Goal: Task Accomplishment & Management: Complete application form

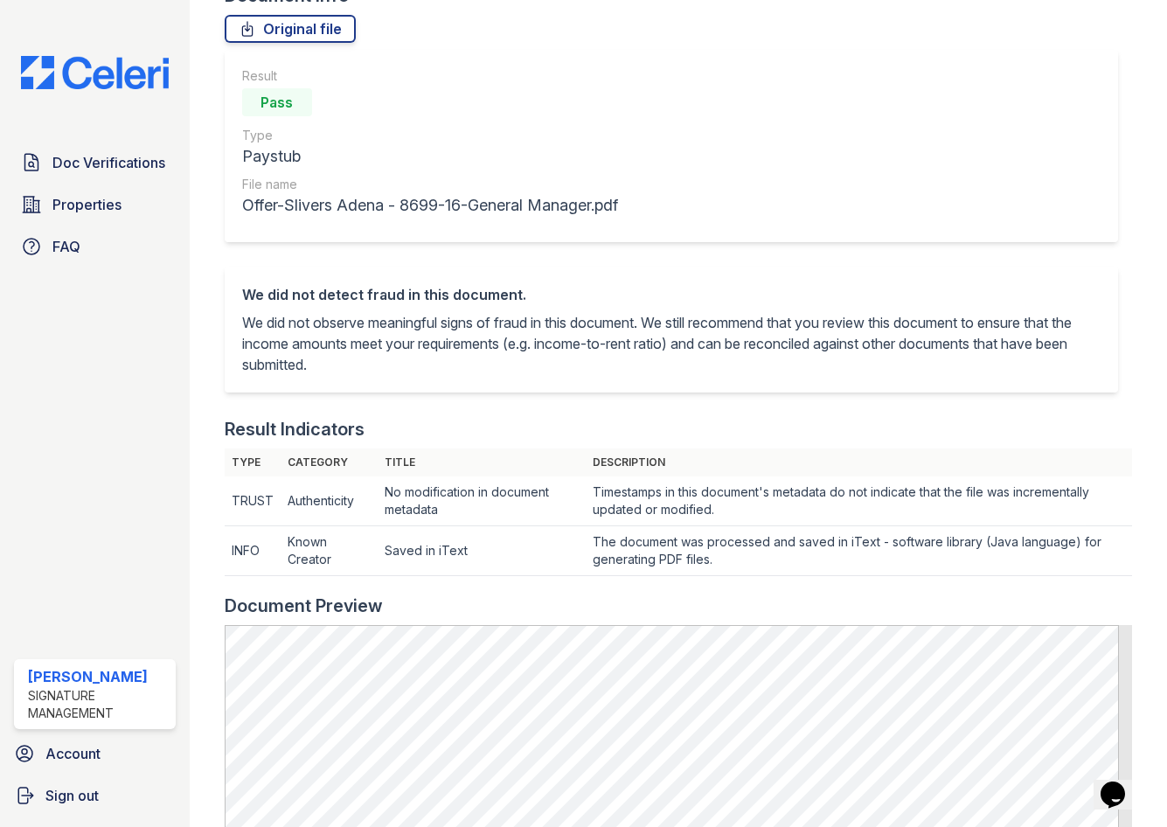
scroll to position [87, 0]
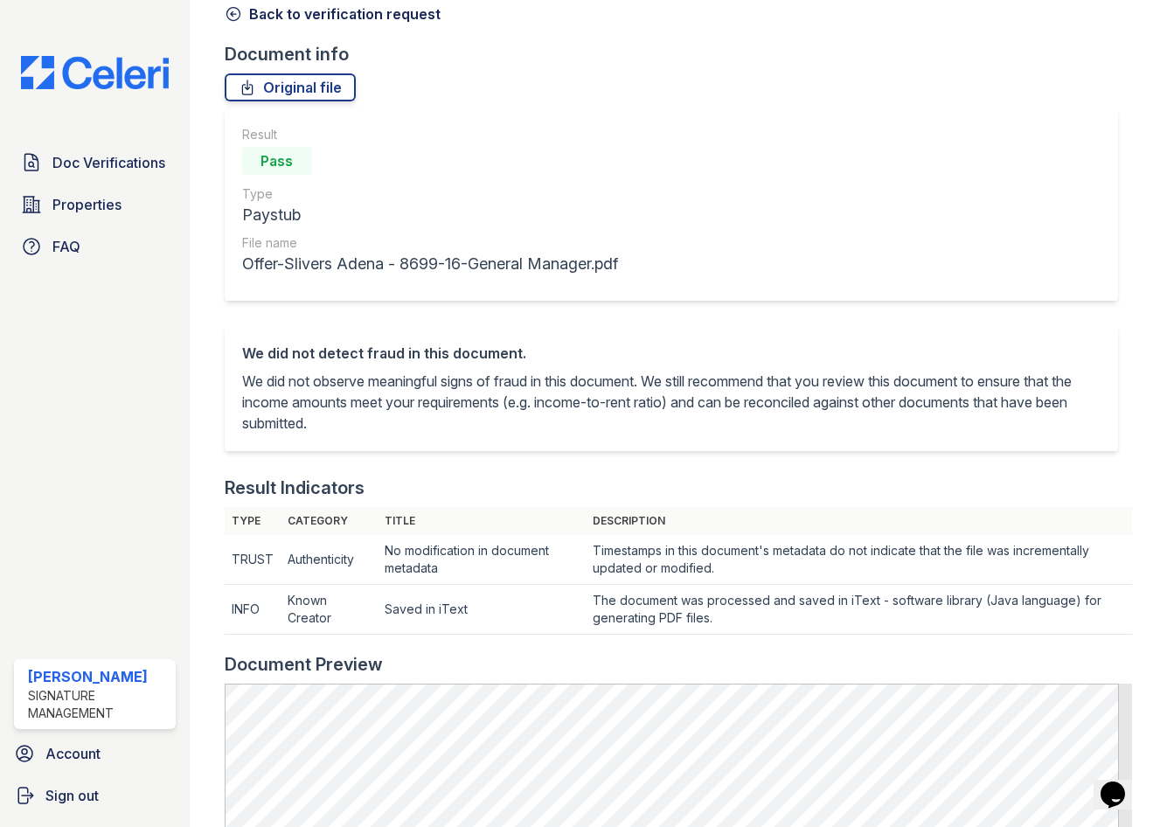
click at [108, 59] on img at bounding box center [95, 72] width 176 height 33
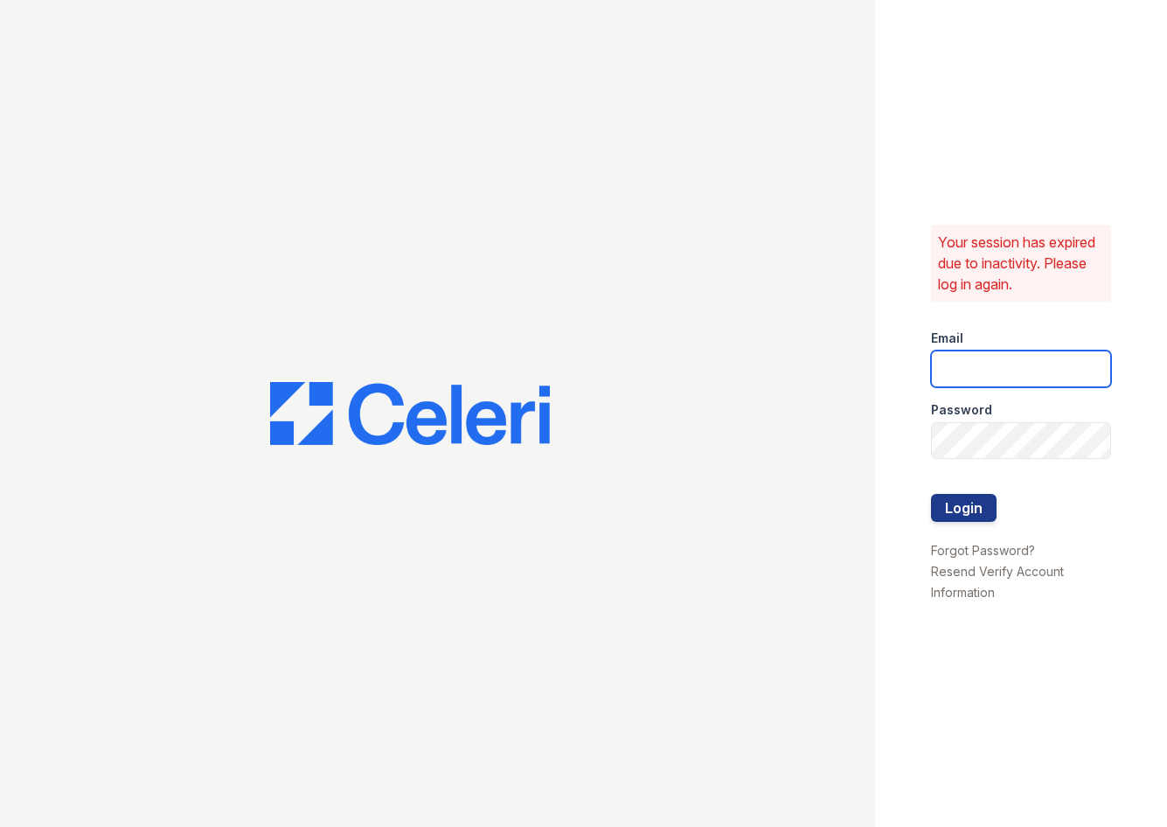
type input "jadastallings@spmlv.com"
click at [954, 511] on button "Login" at bounding box center [964, 508] width 66 height 28
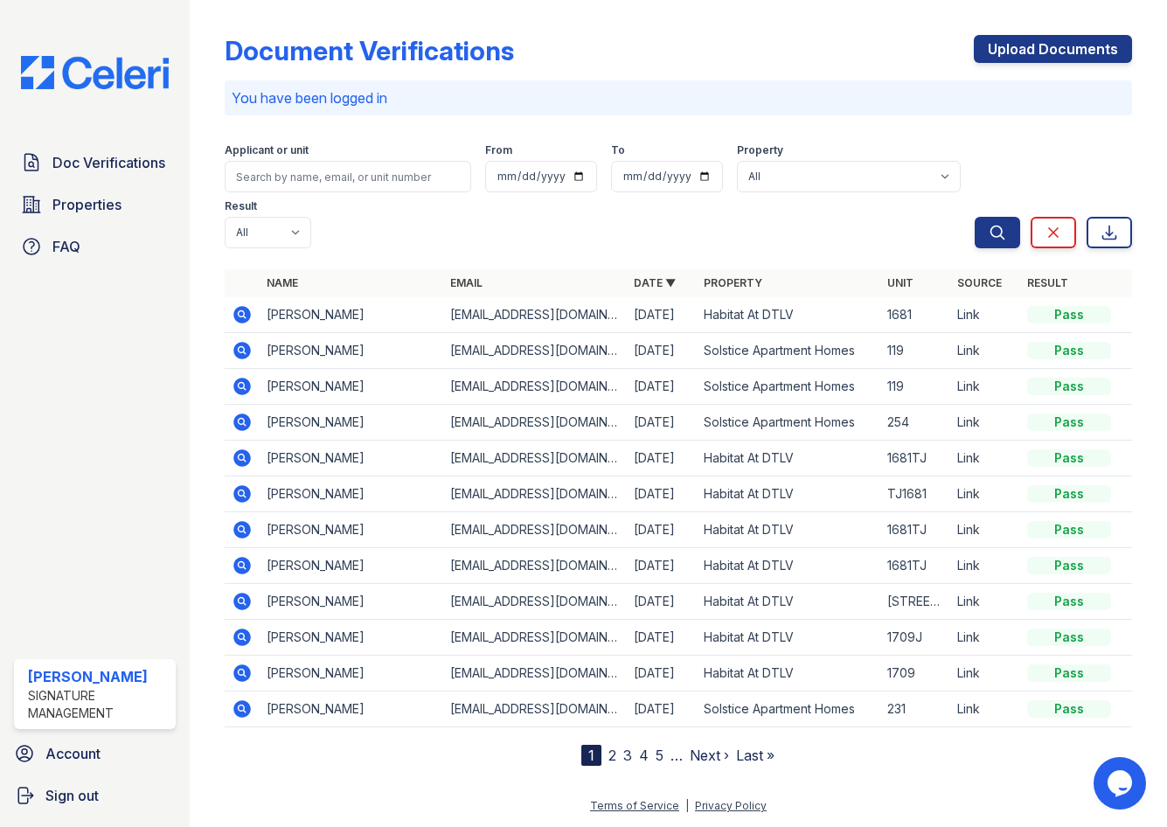
click at [1056, 27] on div "Document Verifications Upload Documents You have been logged in Filter Applican…" at bounding box center [679, 386] width 908 height 759
click at [1047, 39] on link "Upload Documents" at bounding box center [1053, 49] width 158 height 28
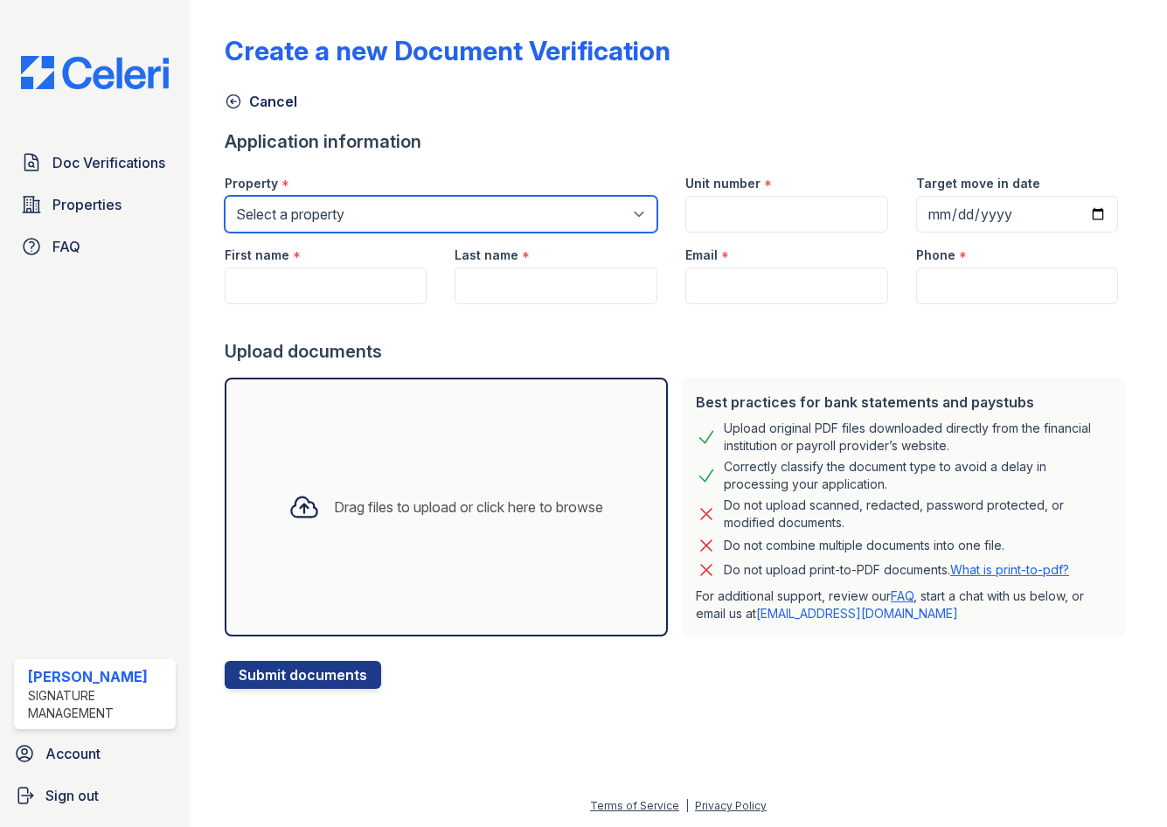
click at [312, 202] on select "Select a property Habitat At DTLV Solstice Apartment Homes The Neon Apartments" at bounding box center [441, 214] width 433 height 37
select select "4660"
click at [225, 196] on select "Select a property Habitat At DTLV Solstice Apartment Homes The Neon Apartments" at bounding box center [441, 214] width 433 height 37
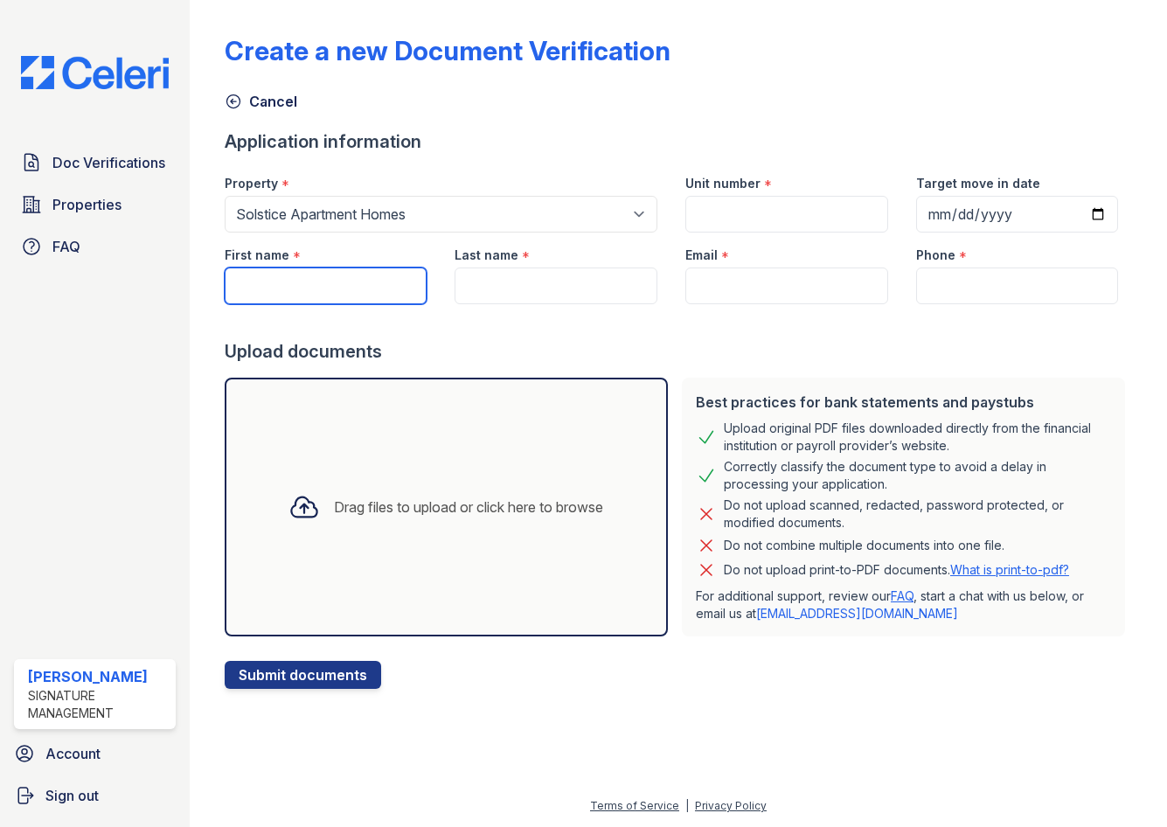
click at [279, 302] on input "First name" at bounding box center [326, 286] width 203 height 37
type input "[PERSON_NAME]"
click at [540, 267] on div "Last name *" at bounding box center [556, 250] width 203 height 35
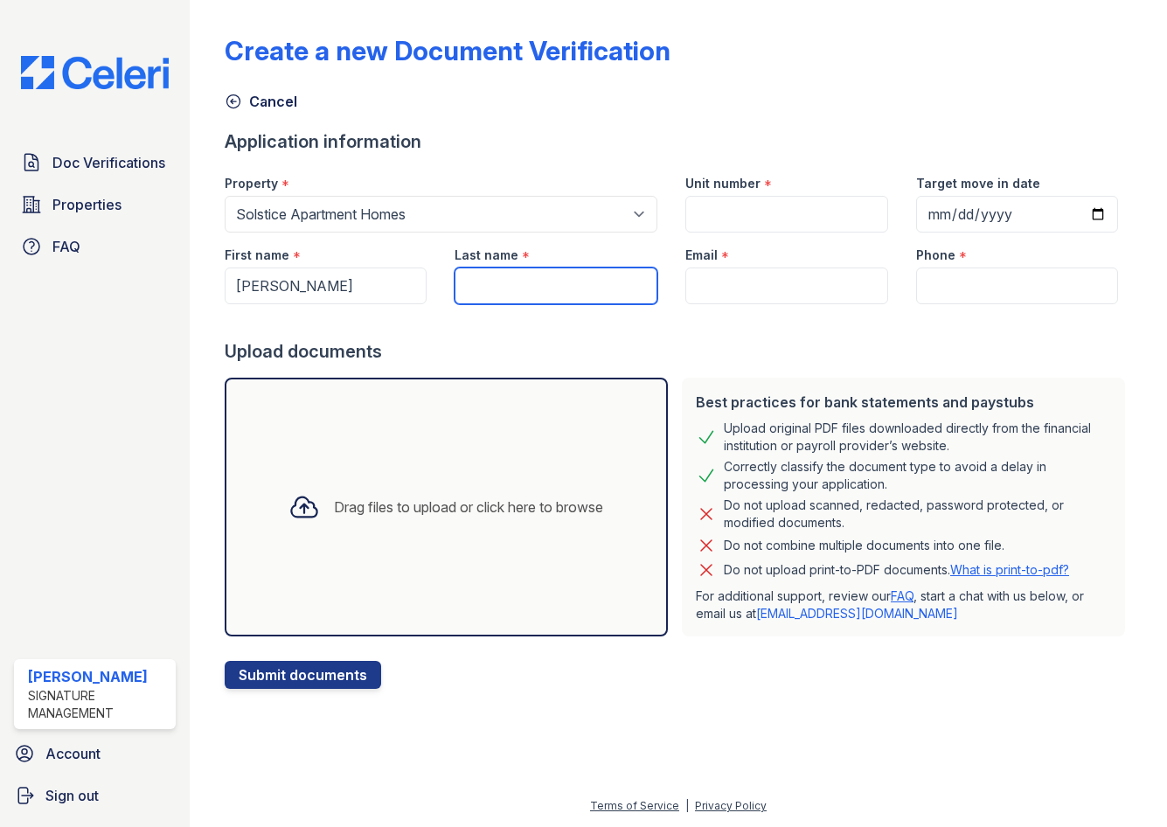
click at [529, 275] on input "Last name" at bounding box center [556, 286] width 203 height 37
type input "[PERSON_NAME]"
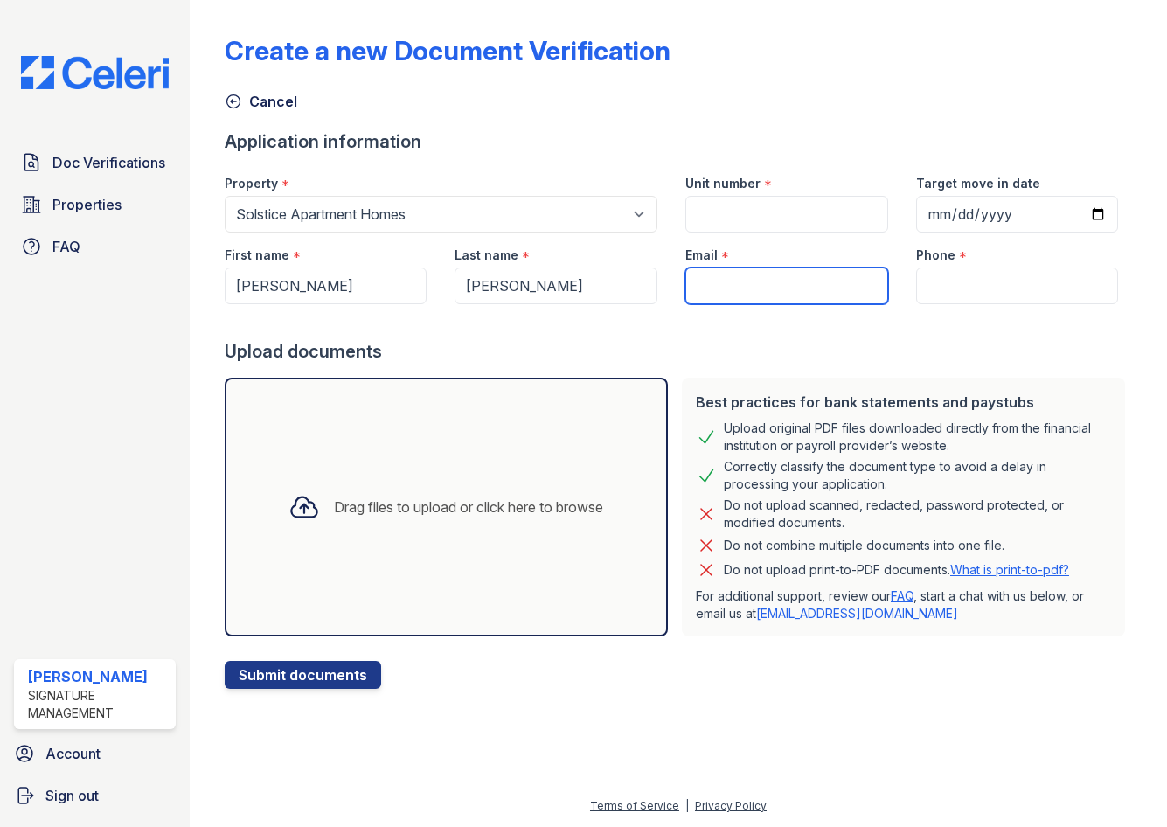
paste input "[EMAIL_ADDRESS][DOMAIN_NAME]"
type input "[EMAIL_ADDRESS][DOMAIN_NAME]"
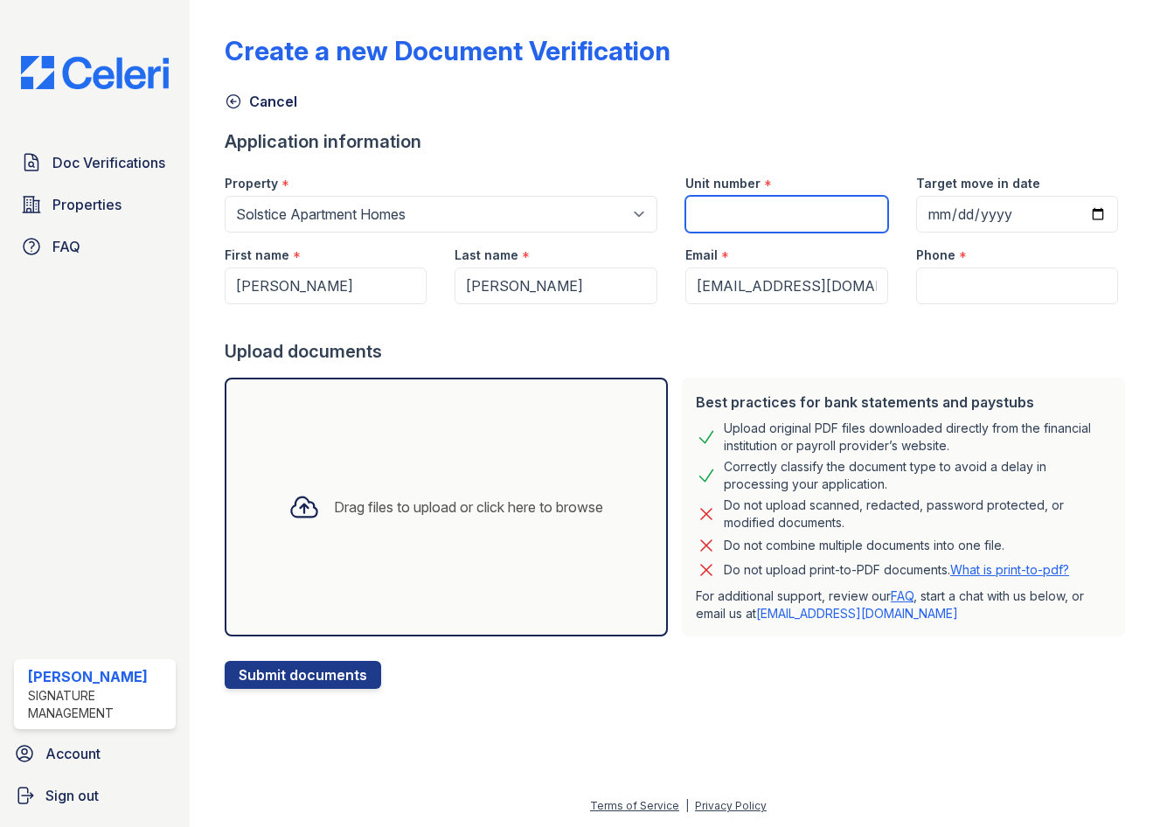
click at [784, 223] on input "Unit number" at bounding box center [787, 214] width 203 height 37
type input "224"
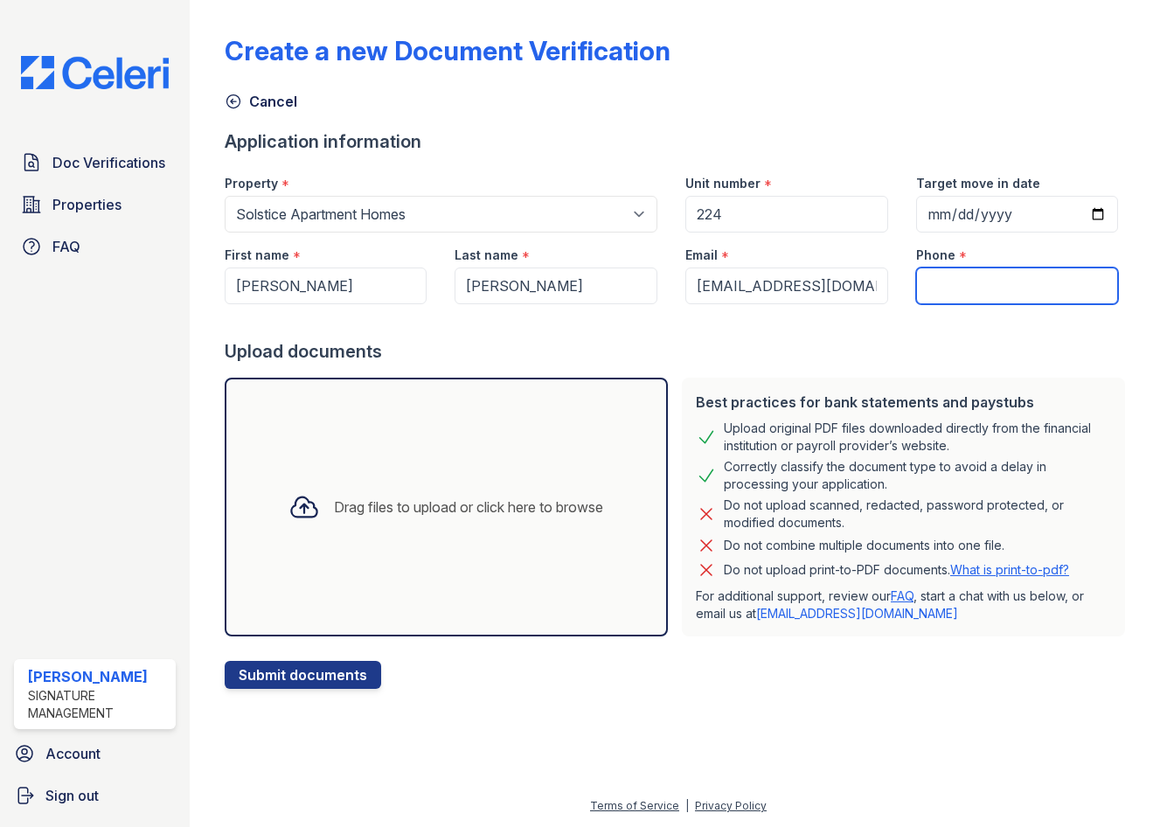
click at [933, 295] on input "Phone" at bounding box center [1017, 286] width 203 height 37
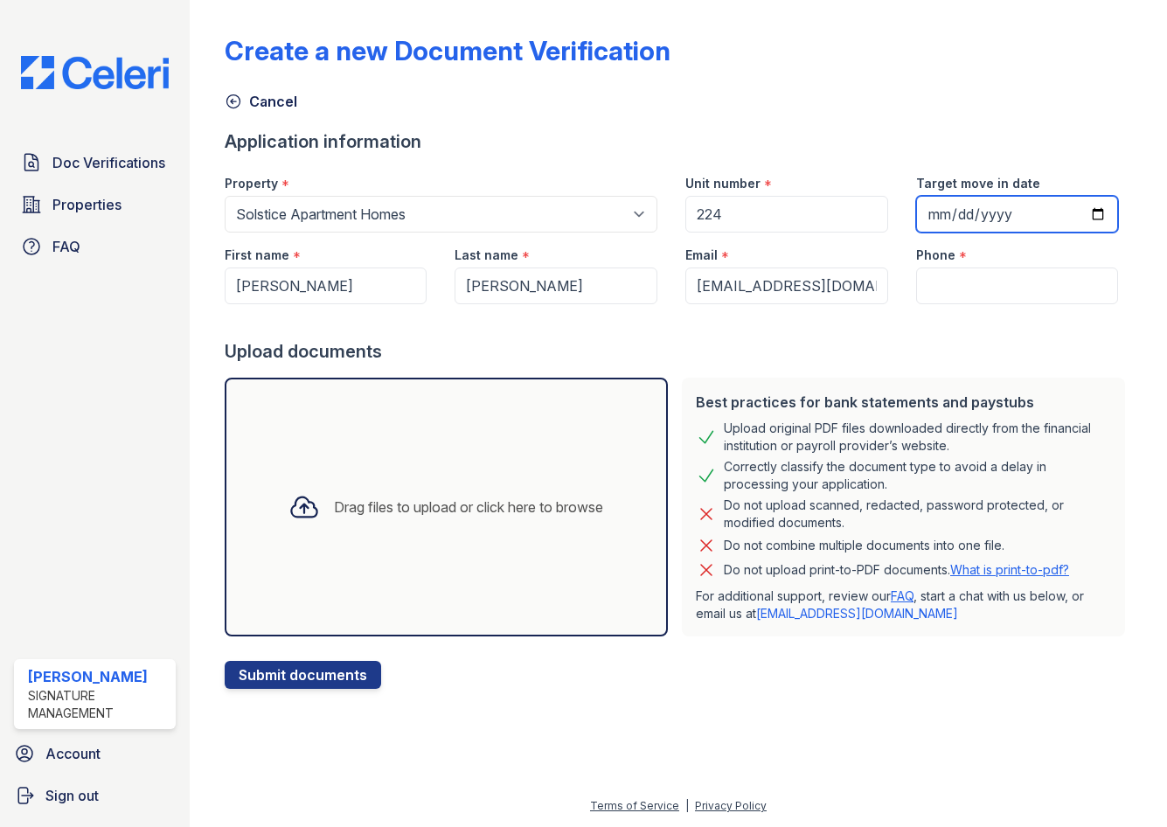
click at [1105, 219] on input "Target move in date" at bounding box center [1017, 214] width 203 height 37
type input "[DATE]"
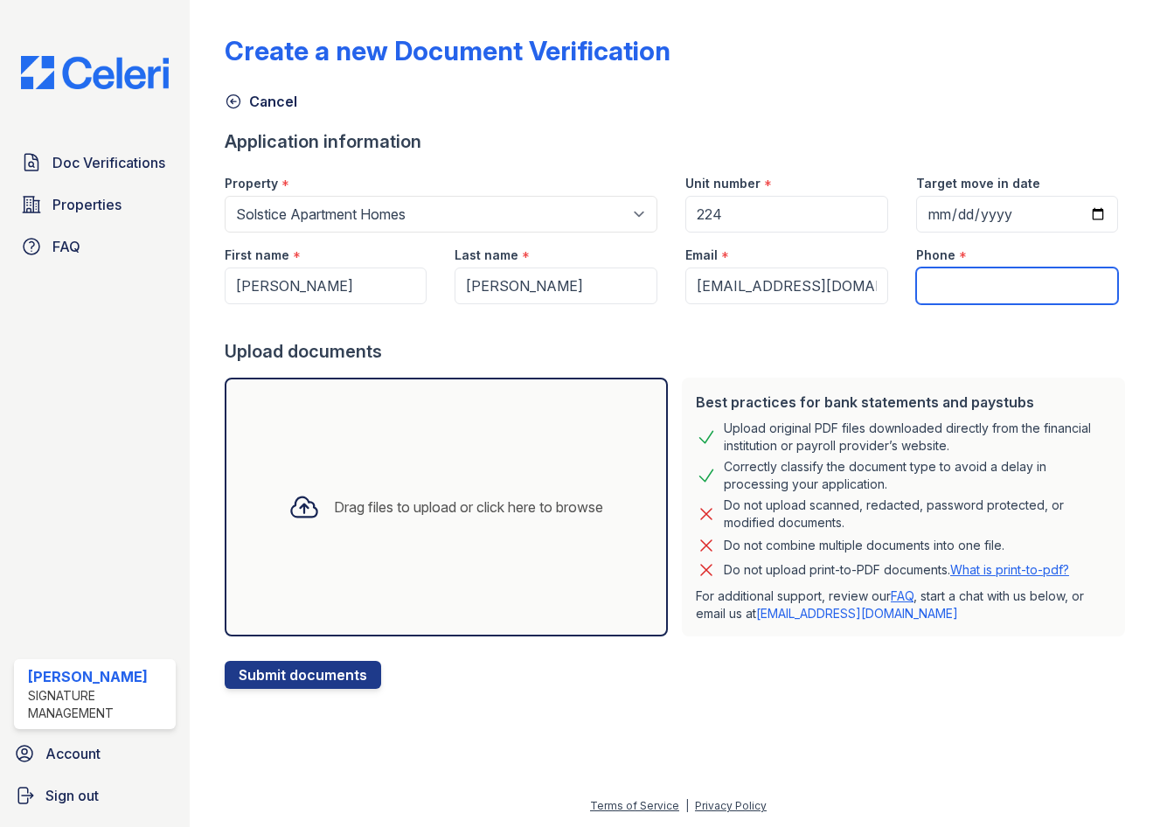
click at [967, 289] on input "Phone" at bounding box center [1017, 286] width 203 height 37
paste input "[PHONE_NUMBER]"
type input "[PHONE_NUMBER]"
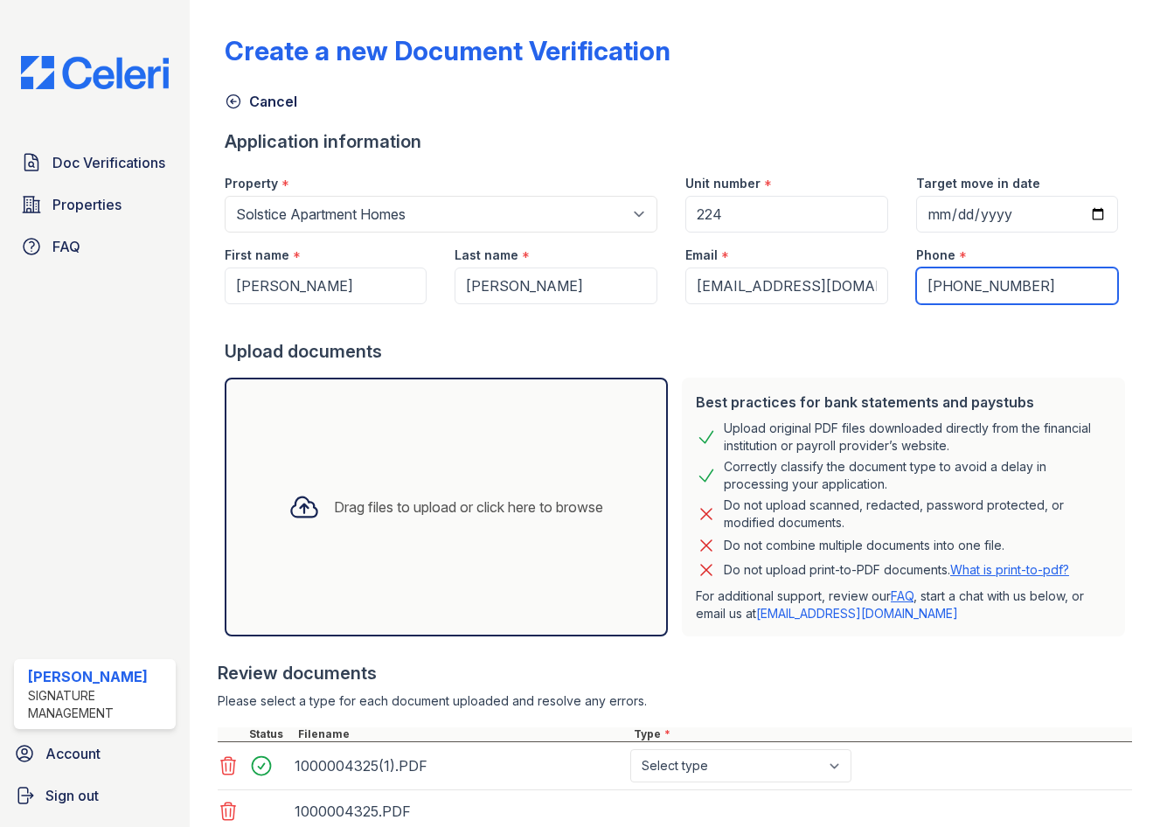
scroll to position [129, 0]
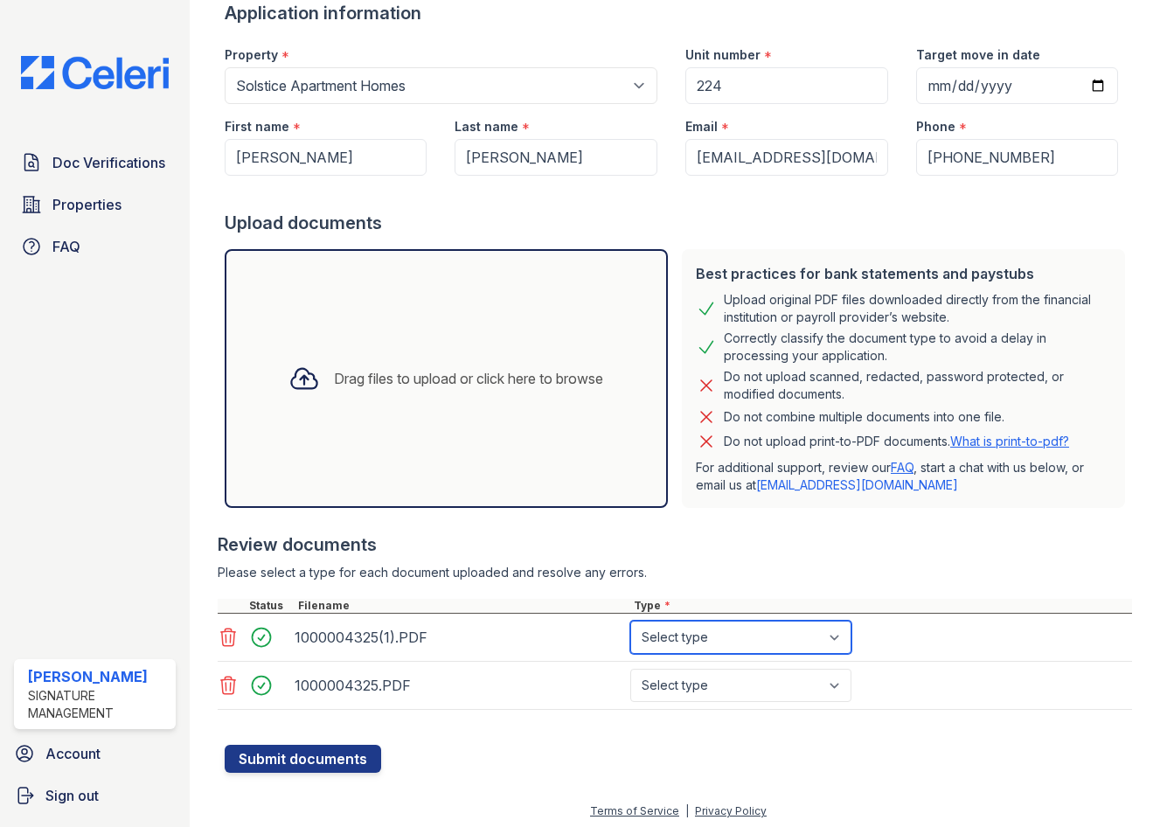
click at [760, 639] on select "Select type Paystub Bank Statement Offer Letter Tax Documents Benefit Award Let…" at bounding box center [740, 637] width 221 height 33
select select "paystub"
click at [630, 621] on select "Select type Paystub Bank Statement Offer Letter Tax Documents Benefit Award Let…" at bounding box center [740, 637] width 221 height 33
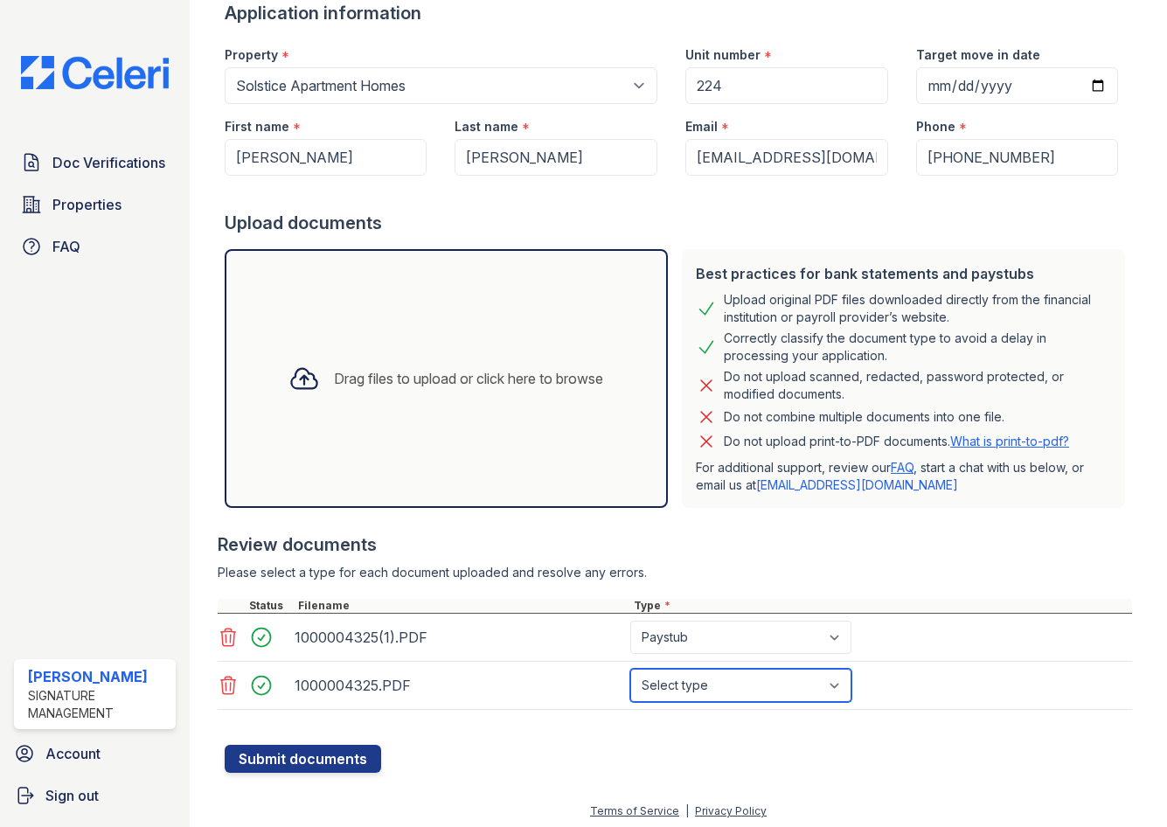
click at [733, 692] on select "Select type Paystub Bank Statement Offer Letter Tax Documents Benefit Award Let…" at bounding box center [740, 685] width 221 height 33
select select "paystub"
click at [630, 669] on select "Select type Paystub Bank Statement Offer Letter Tax Documents Benefit Award Let…" at bounding box center [740, 685] width 221 height 33
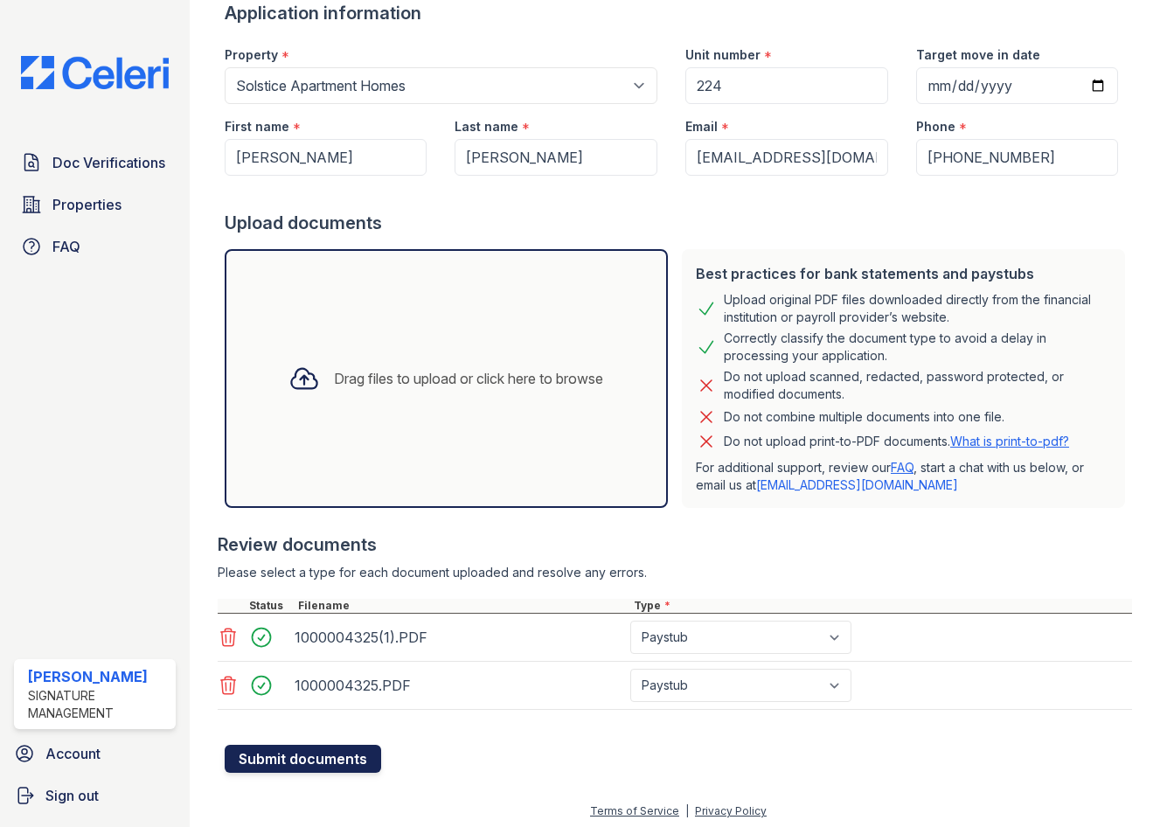
click at [290, 749] on button "Submit documents" at bounding box center [303, 759] width 157 height 28
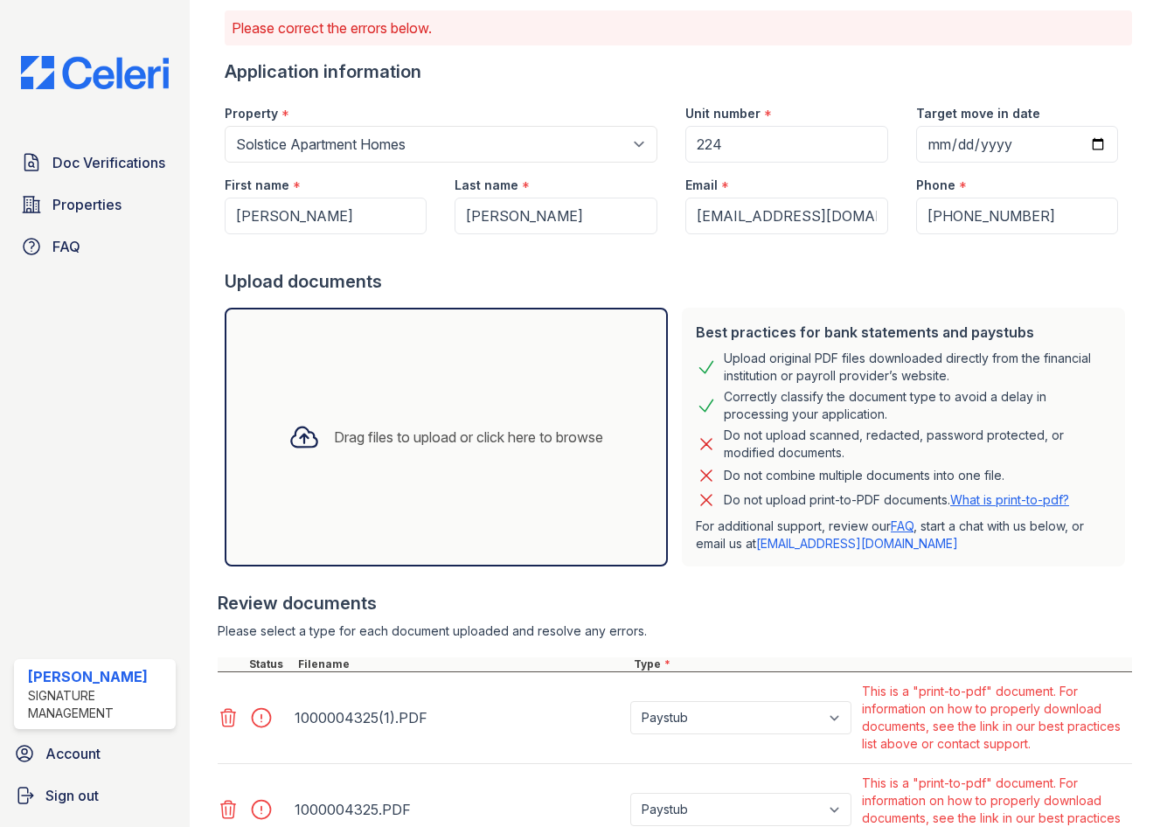
scroll to position [270, 0]
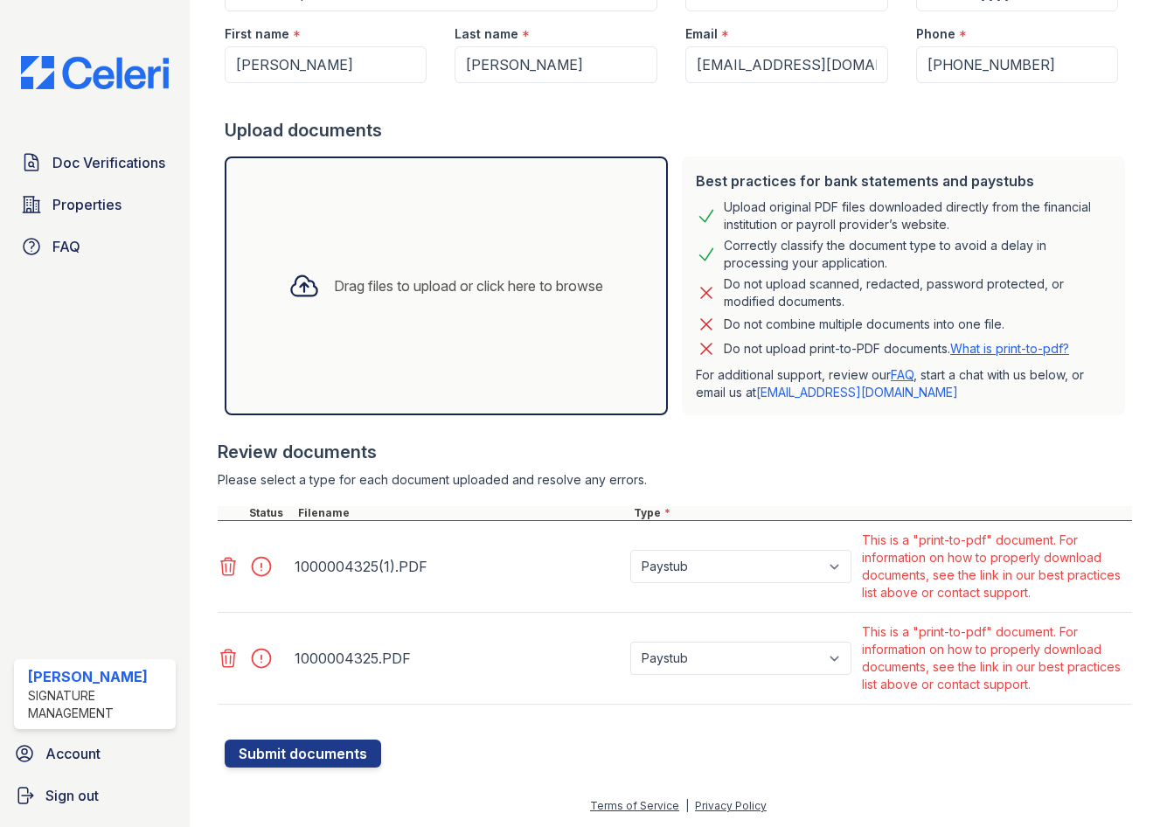
click at [129, 46] on div "Doc Verifications Properties FAQ [PERSON_NAME] Signature Management Account Sig…" at bounding box center [95, 413] width 190 height 827
click at [125, 55] on div "Doc Verifications Properties FAQ [PERSON_NAME] Signature Management Account Sig…" at bounding box center [95, 413] width 190 height 827
click at [117, 61] on img at bounding box center [95, 72] width 176 height 33
